Goal: Transaction & Acquisition: Purchase product/service

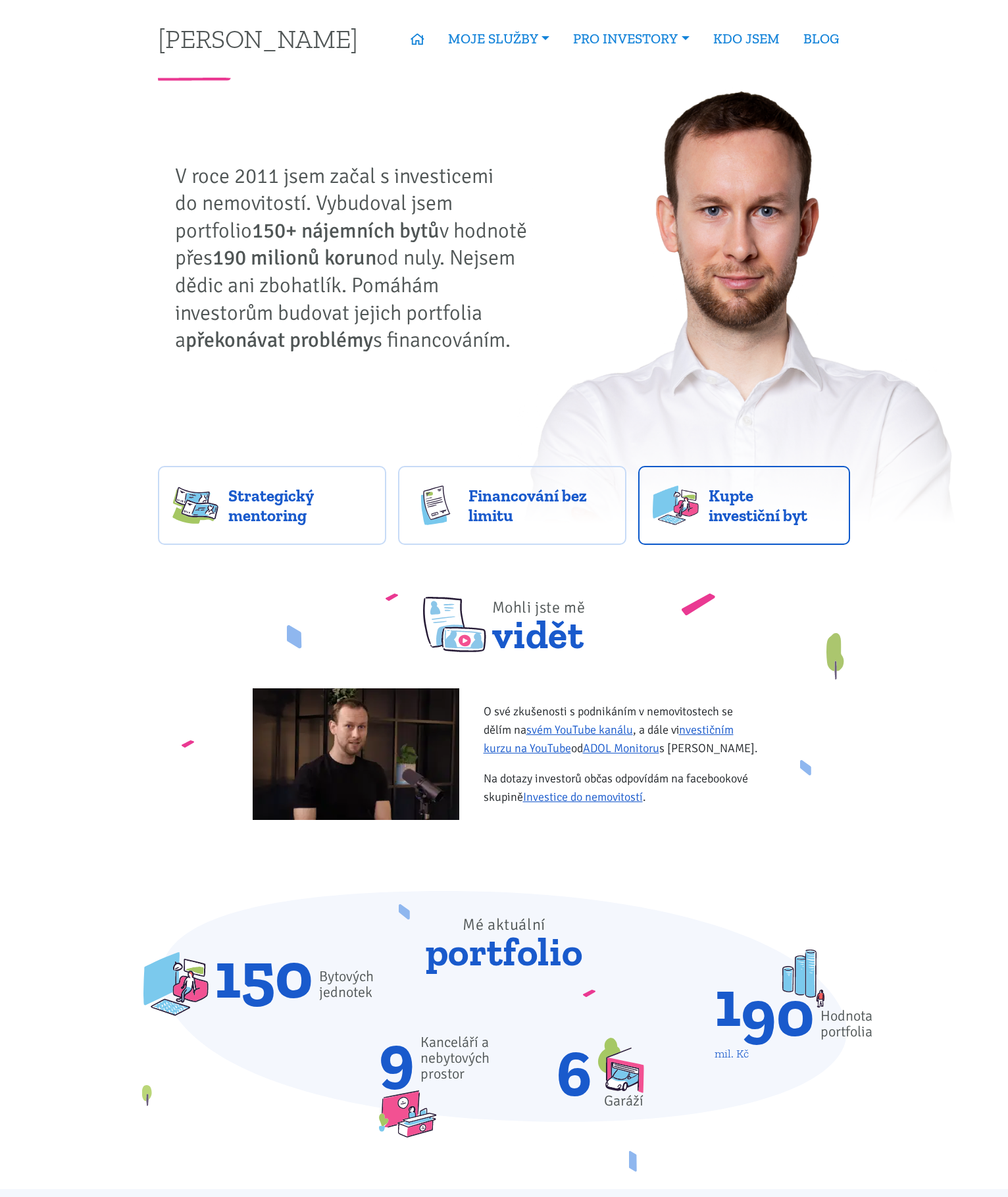
click at [700, 511] on link "Kupte investiční byt" at bounding box center [745, 505] width 212 height 79
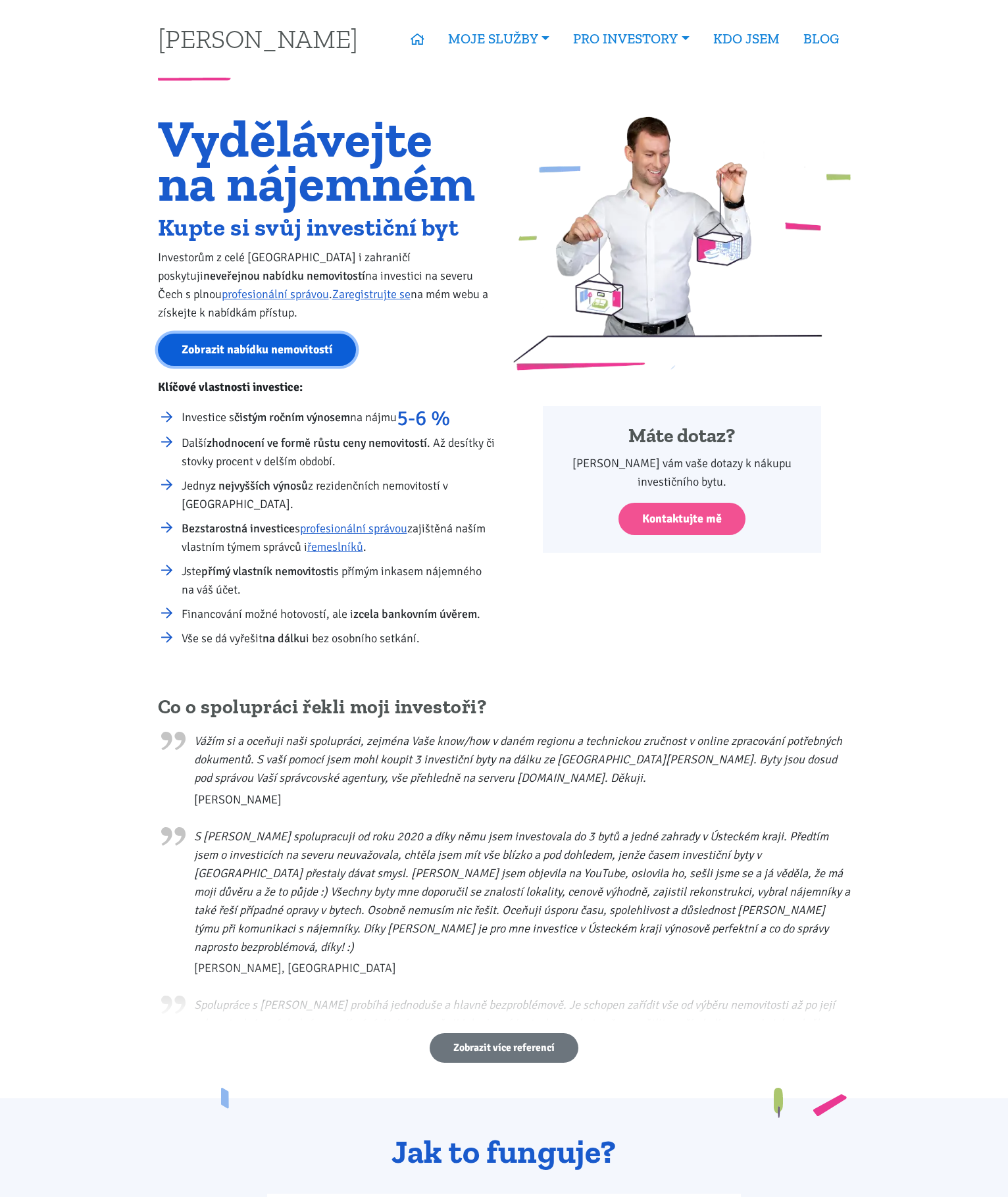
click at [316, 352] on link "Zobrazit nabídku nemovitostí" at bounding box center [257, 350] width 198 height 32
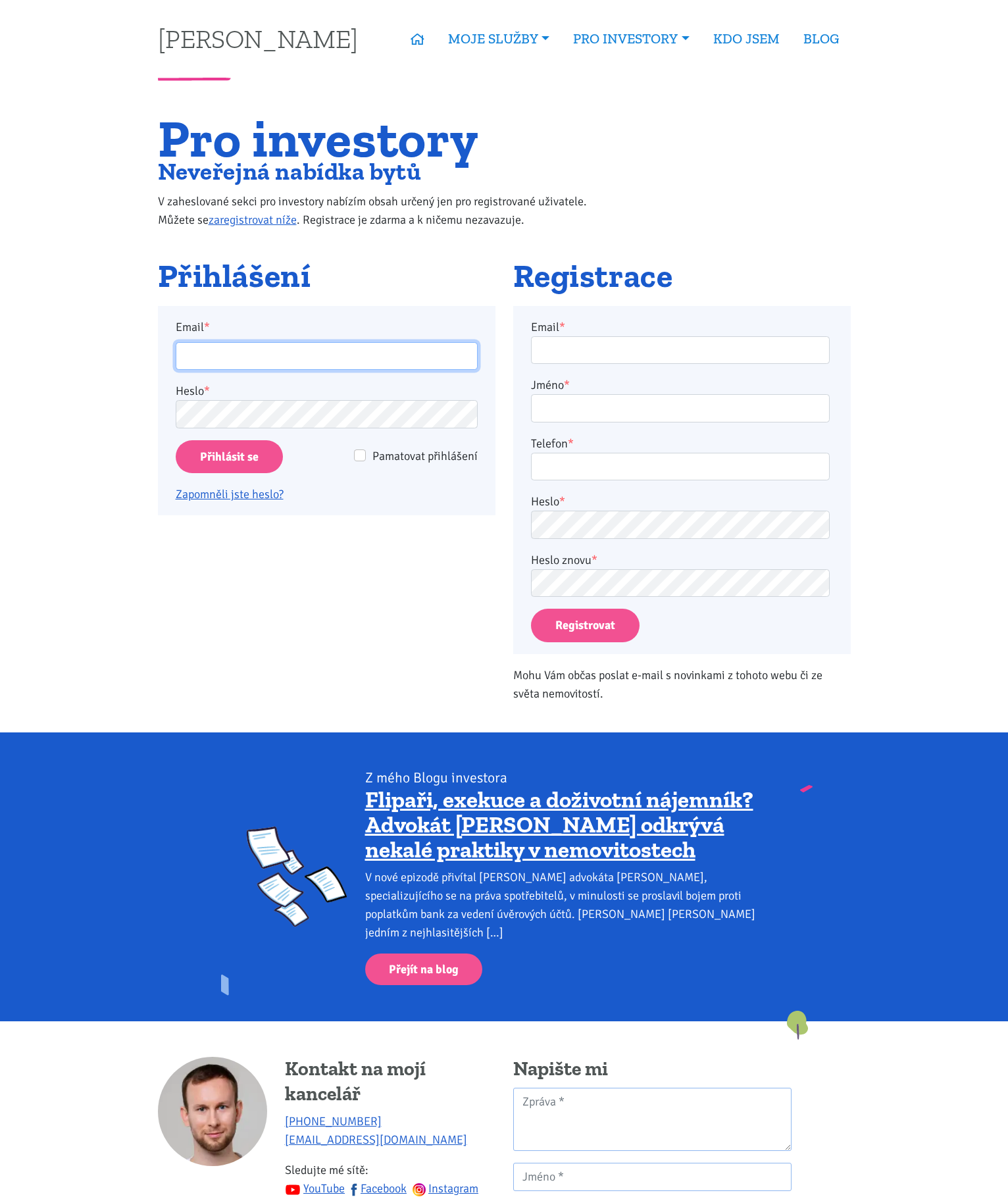
click at [356, 354] on input "Email *" at bounding box center [327, 356] width 302 height 28
type input "seykoramatej@gmail.com"
click at [393, 457] on span "Pamatovat přihlášení" at bounding box center [425, 456] width 105 height 15
click at [366, 457] on input "Pamatovat přihlášení" at bounding box center [360, 455] width 12 height 12
checkbox input "true"
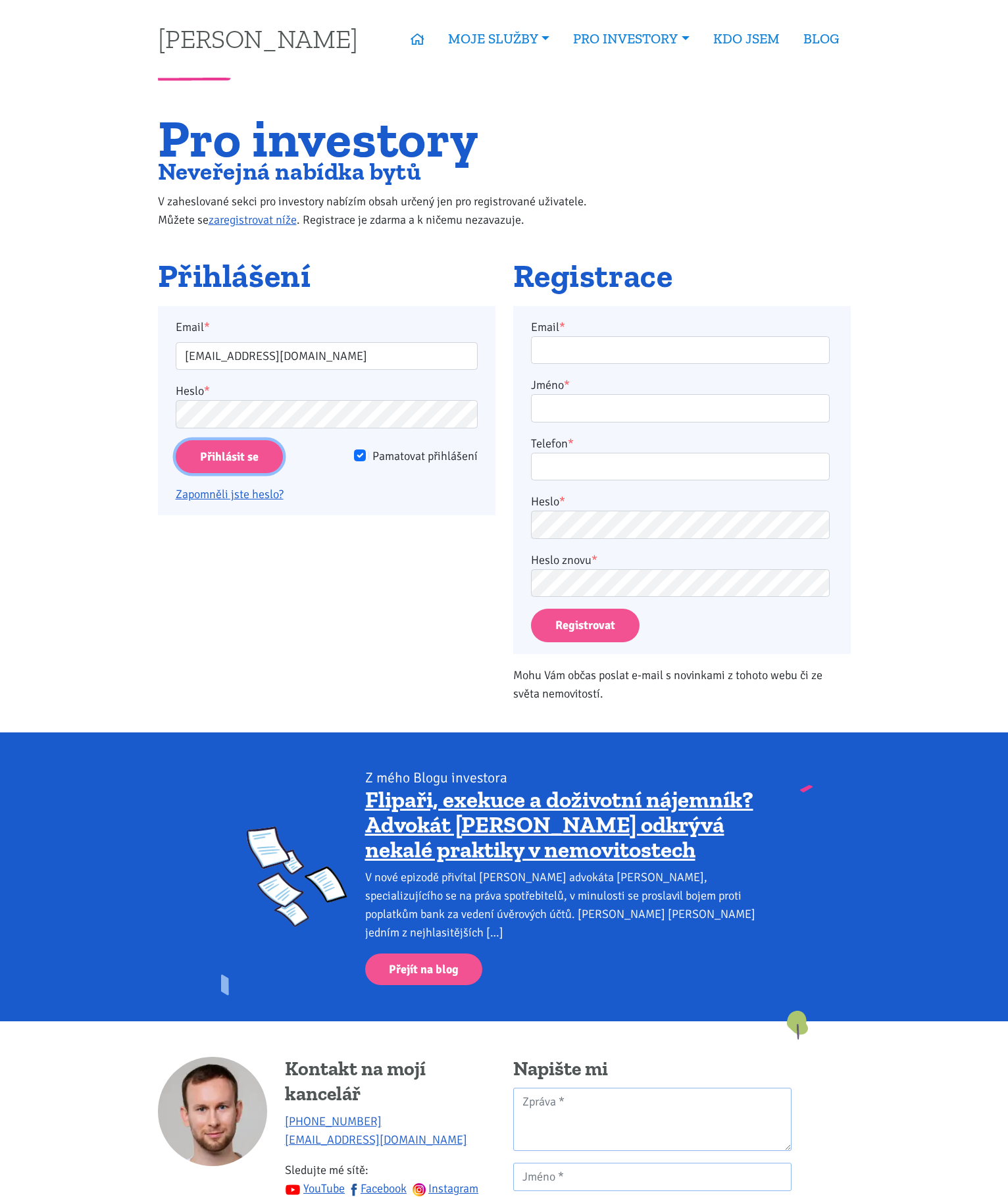
click at [249, 460] on input "Přihlásit se" at bounding box center [229, 457] width 107 height 33
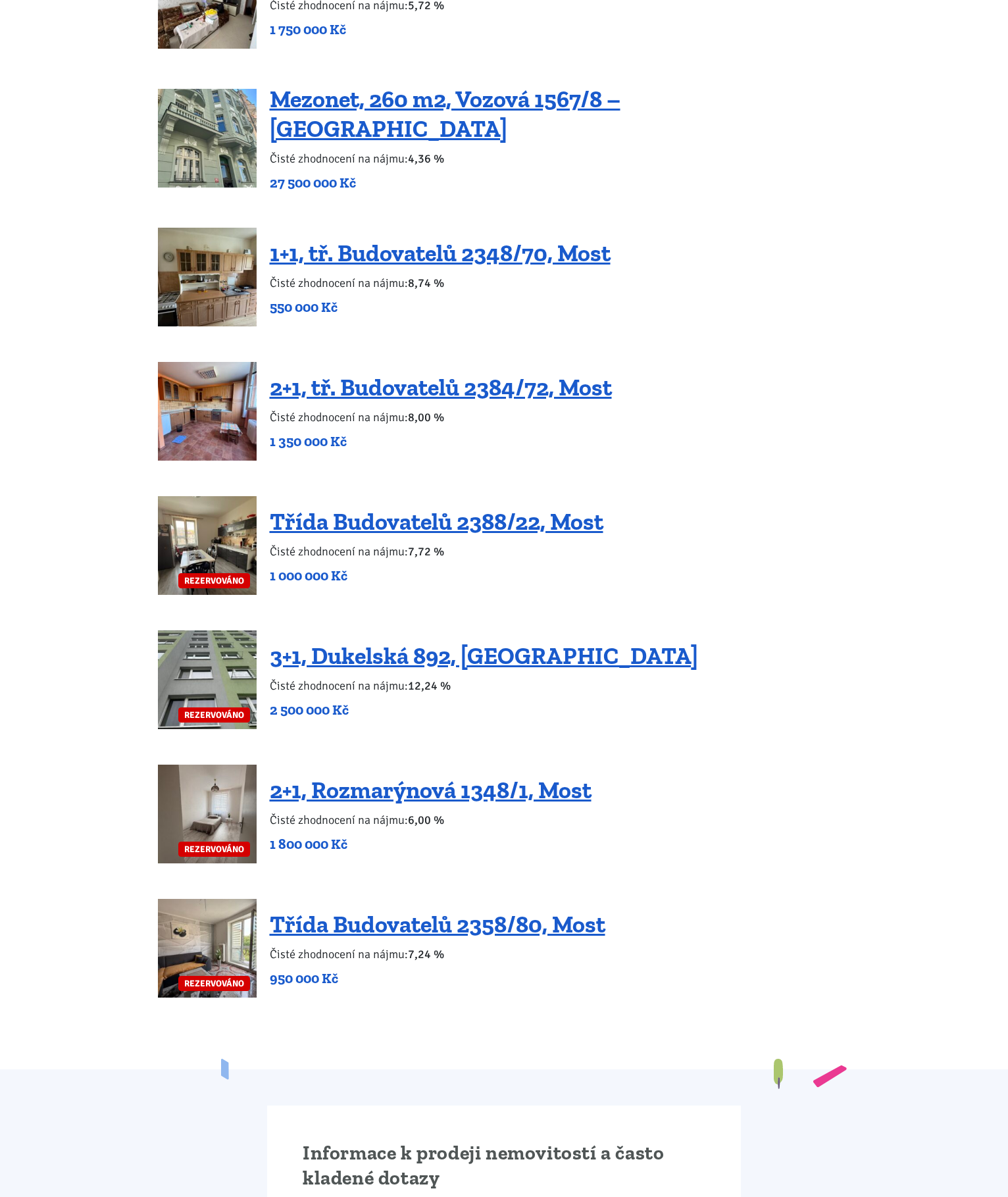
scroll to position [2632, 0]
